Goal: Information Seeking & Learning: Learn about a topic

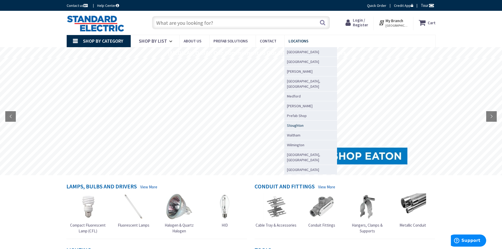
click at [294, 123] on span "Stoughton" at bounding box center [295, 125] width 17 height 5
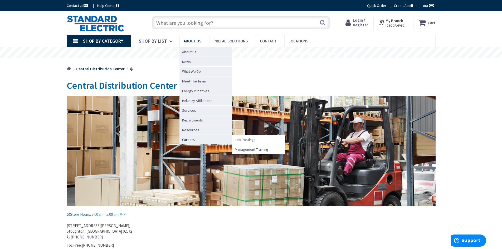
click at [189, 140] on span "Careers" at bounding box center [188, 139] width 13 height 5
click at [253, 140] on span "Job Postings" at bounding box center [245, 139] width 21 height 5
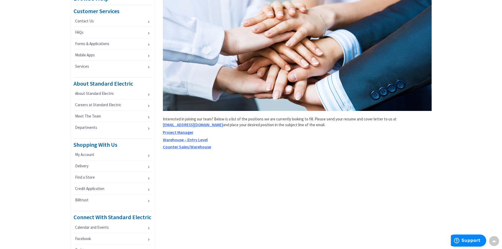
scroll to position [105, 0]
click at [177, 131] on span "Project Manager" at bounding box center [178, 131] width 31 height 5
